Goal: Download file/media

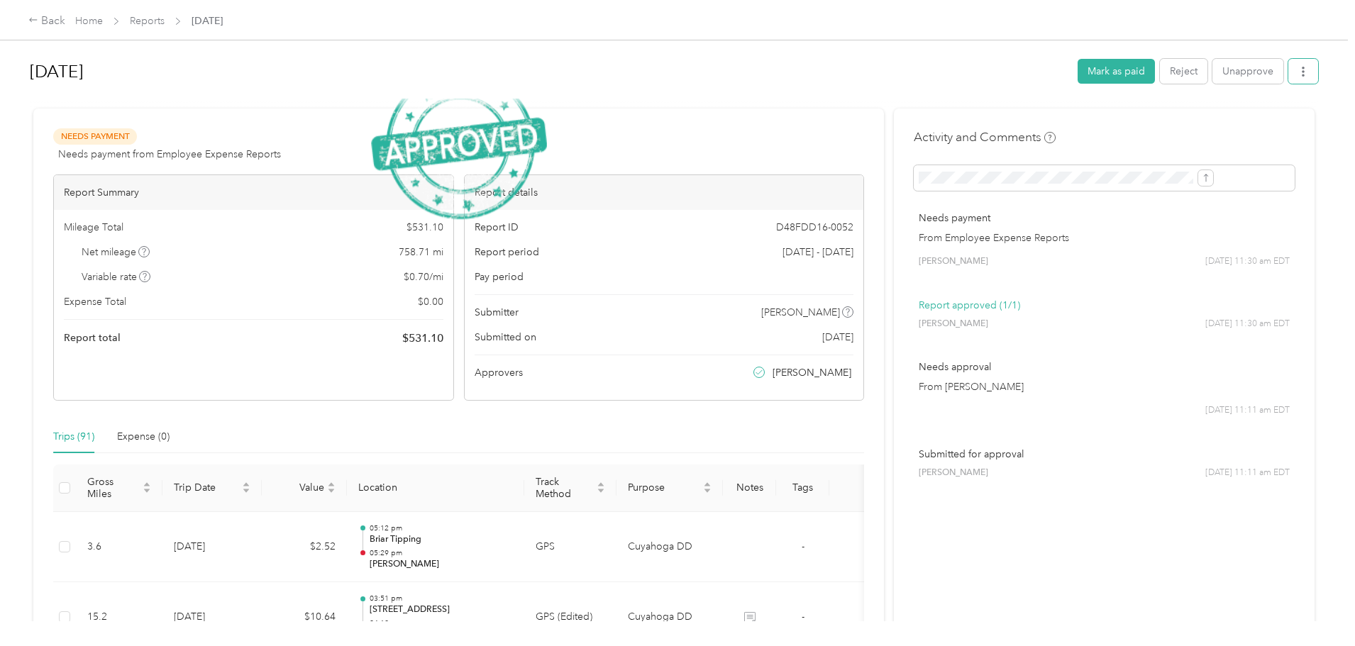
click at [1288, 67] on button "button" at bounding box center [1303, 71] width 30 height 25
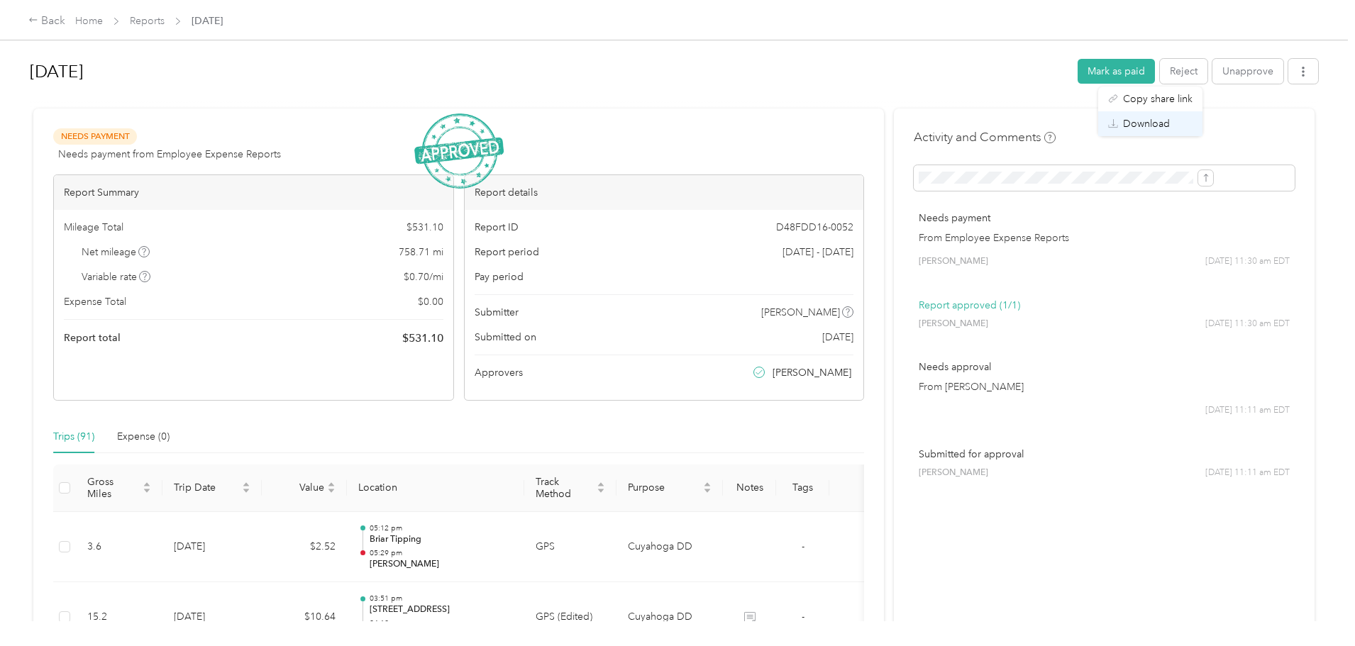
click at [1161, 122] on span "Download" at bounding box center [1146, 123] width 47 height 15
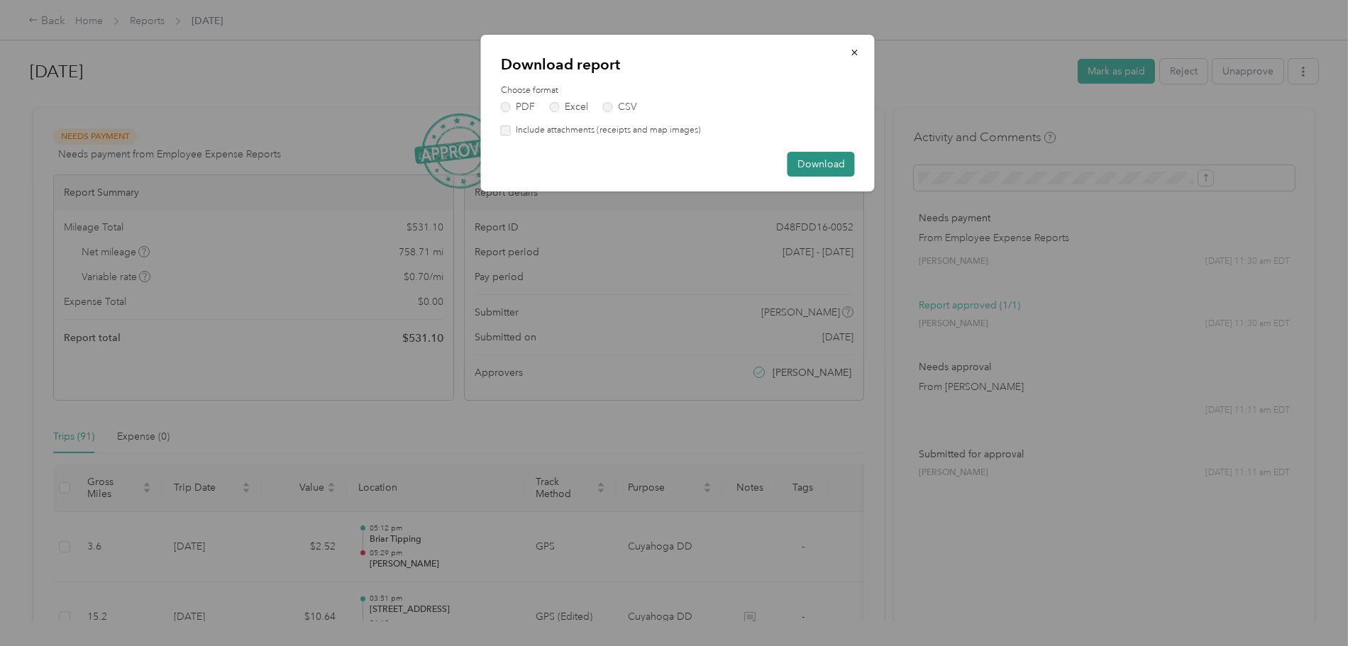
click at [806, 168] on button "Download" at bounding box center [820, 164] width 67 height 25
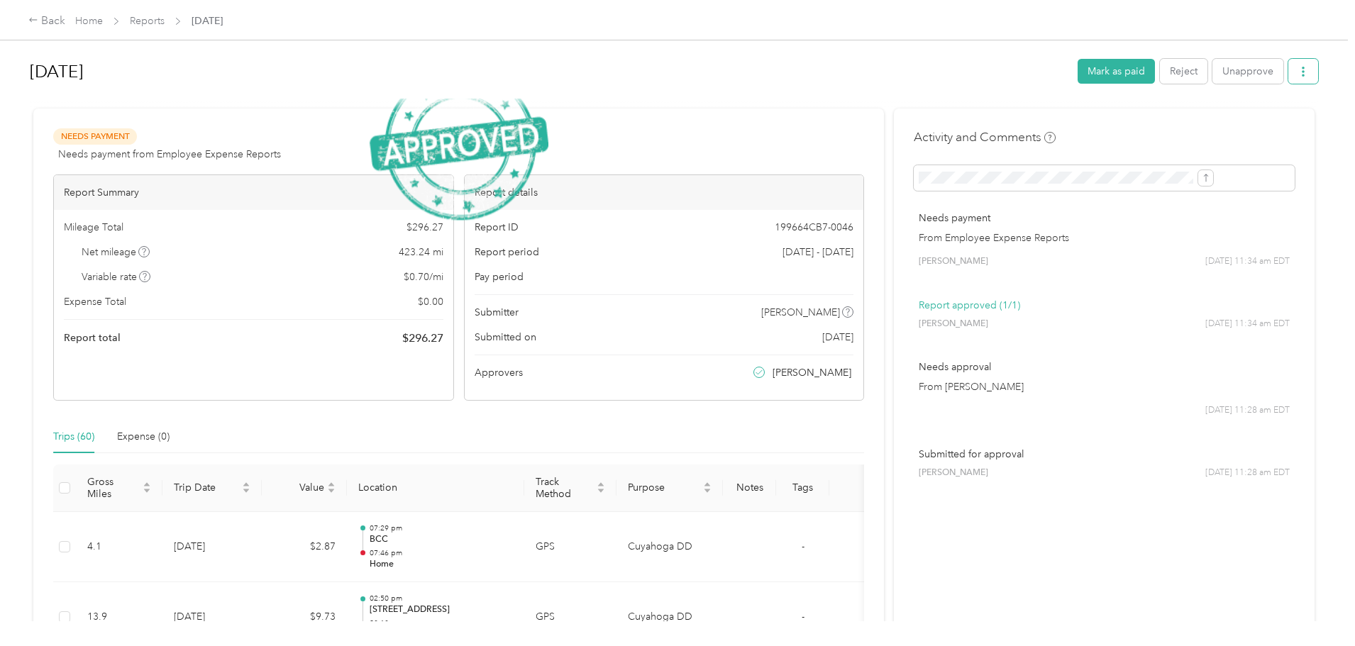
click at [1288, 72] on button "button" at bounding box center [1303, 71] width 30 height 25
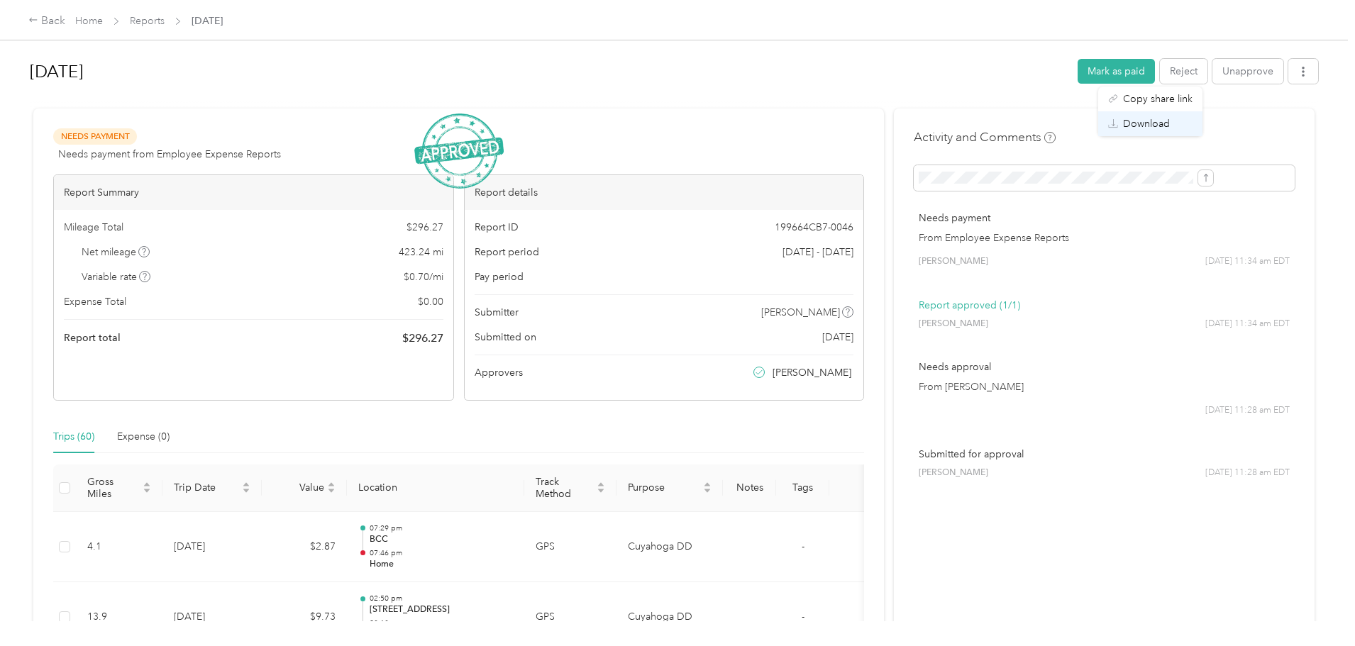
click at [1171, 128] on div "Download" at bounding box center [1150, 123] width 84 height 15
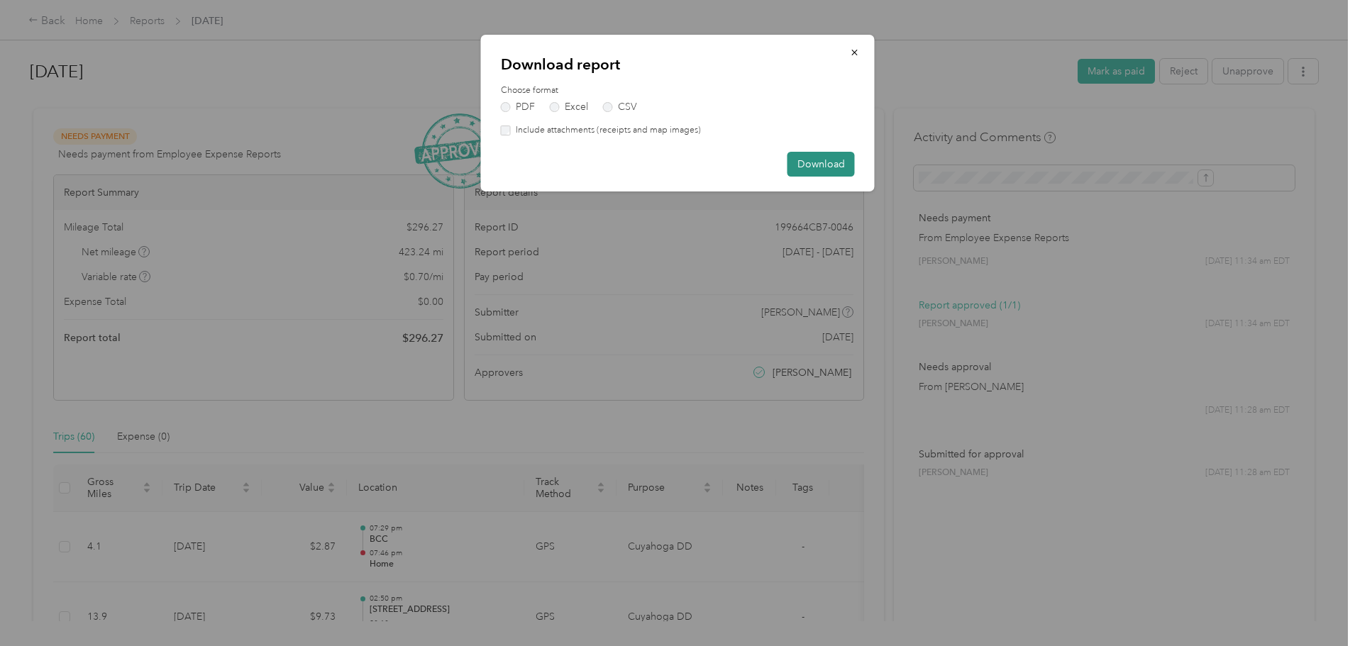
click at [804, 162] on button "Download" at bounding box center [820, 164] width 67 height 25
